Goal: Find specific page/section: Find specific page/section

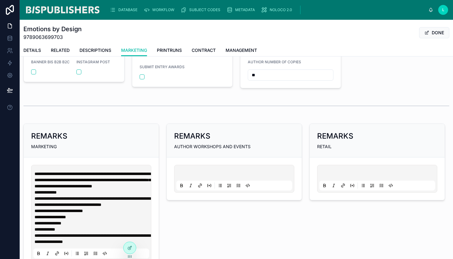
scroll to position [256, 0]
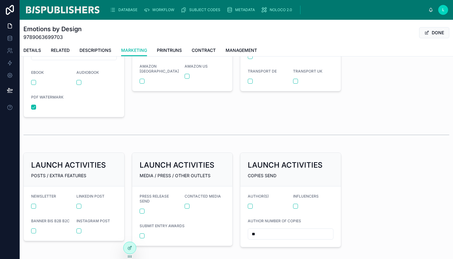
click at [127, 11] on span "DATABASE" at bounding box center [127, 9] width 19 height 5
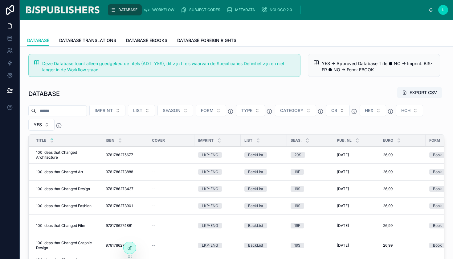
click at [56, 112] on input "text" at bounding box center [61, 110] width 51 height 9
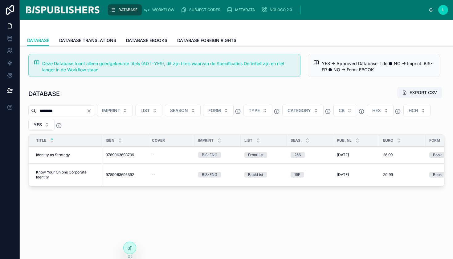
type input "********"
click at [54, 152] on td "Identity as Strategy Identity as Strategy" at bounding box center [65, 155] width 73 height 17
click at [55, 155] on span "Identity as Strategy" at bounding box center [53, 154] width 34 height 5
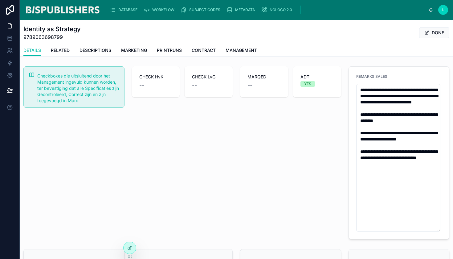
click at [140, 52] on span "MARKETING" at bounding box center [134, 50] width 26 height 6
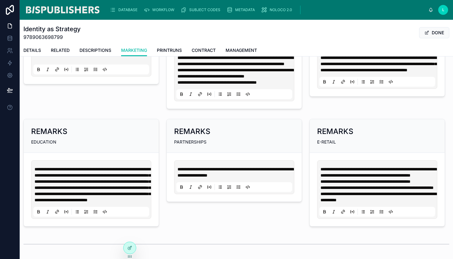
scroll to position [510, 0]
